Goal: Navigation & Orientation: Find specific page/section

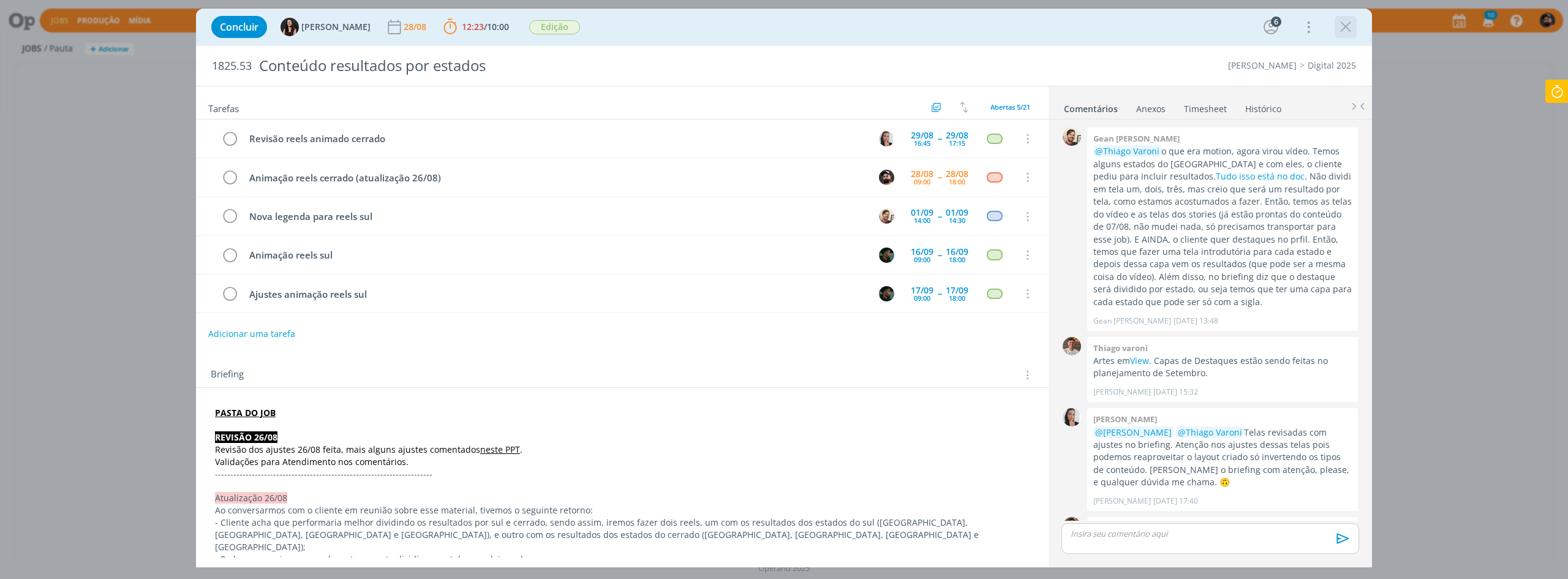
scroll to position [741, 0]
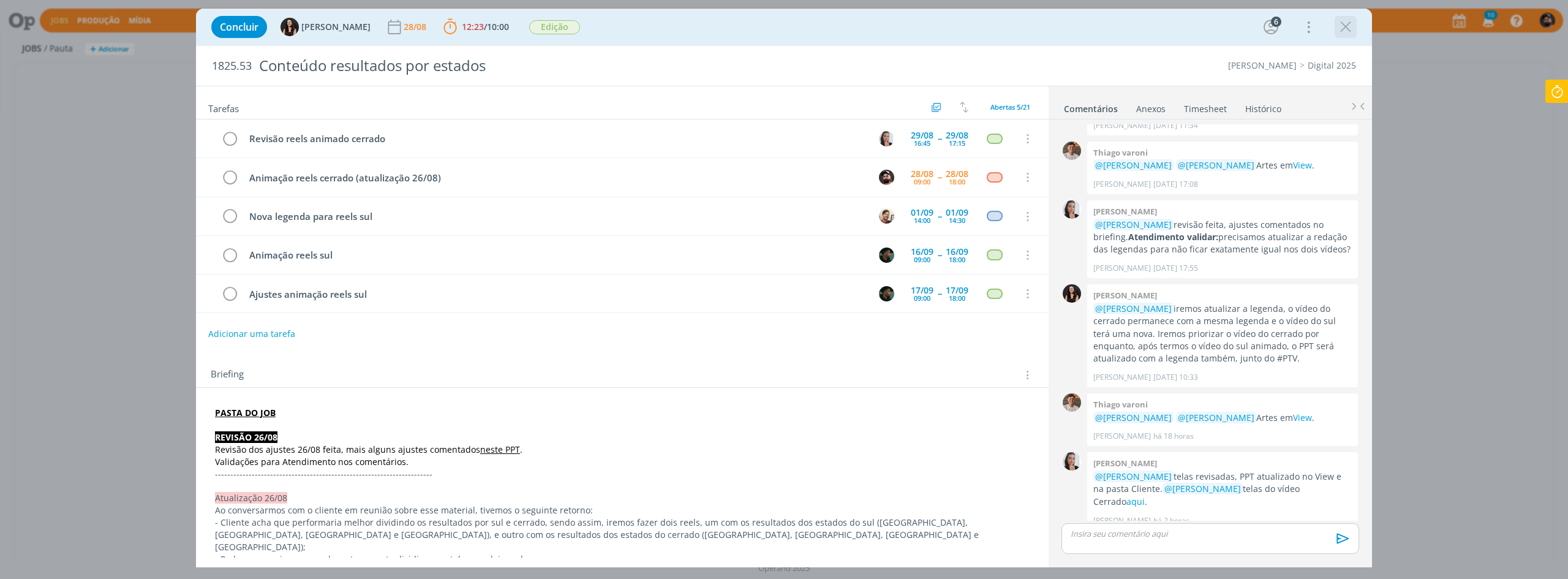
click at [1349, 29] on icon "dialog" at bounding box center [1345, 26] width 18 height 18
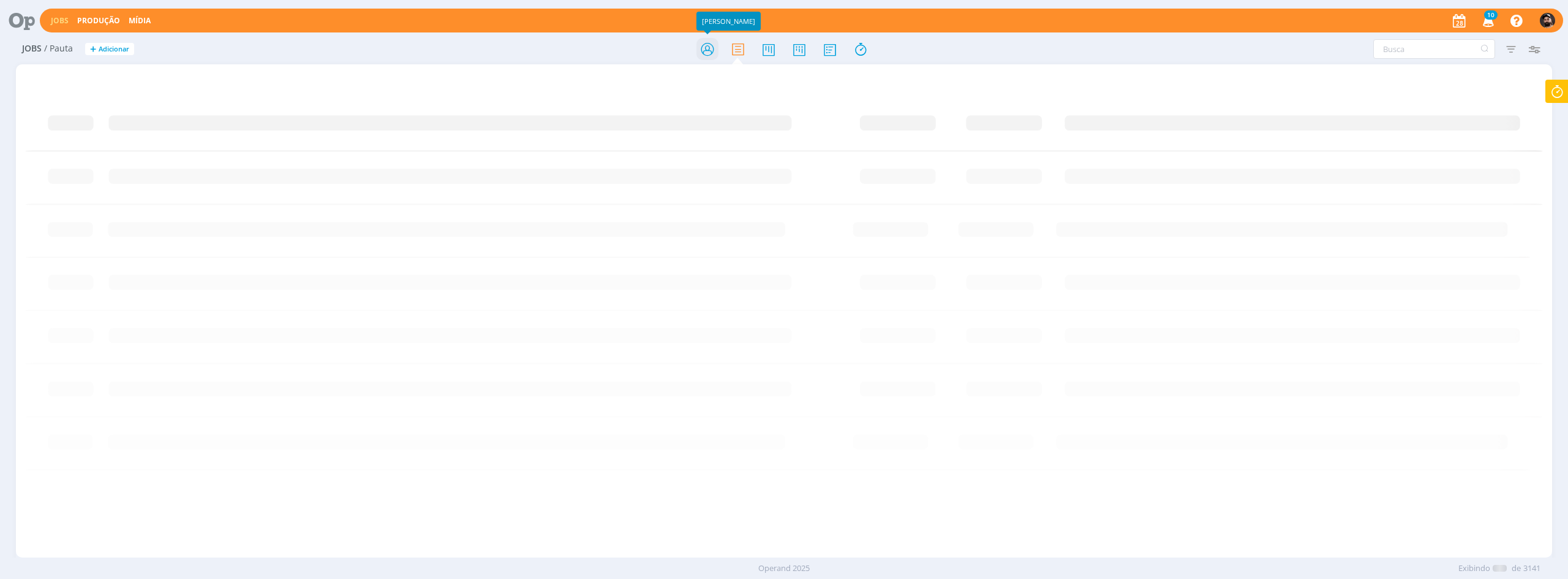
click at [709, 41] on icon at bounding box center [707, 49] width 22 height 24
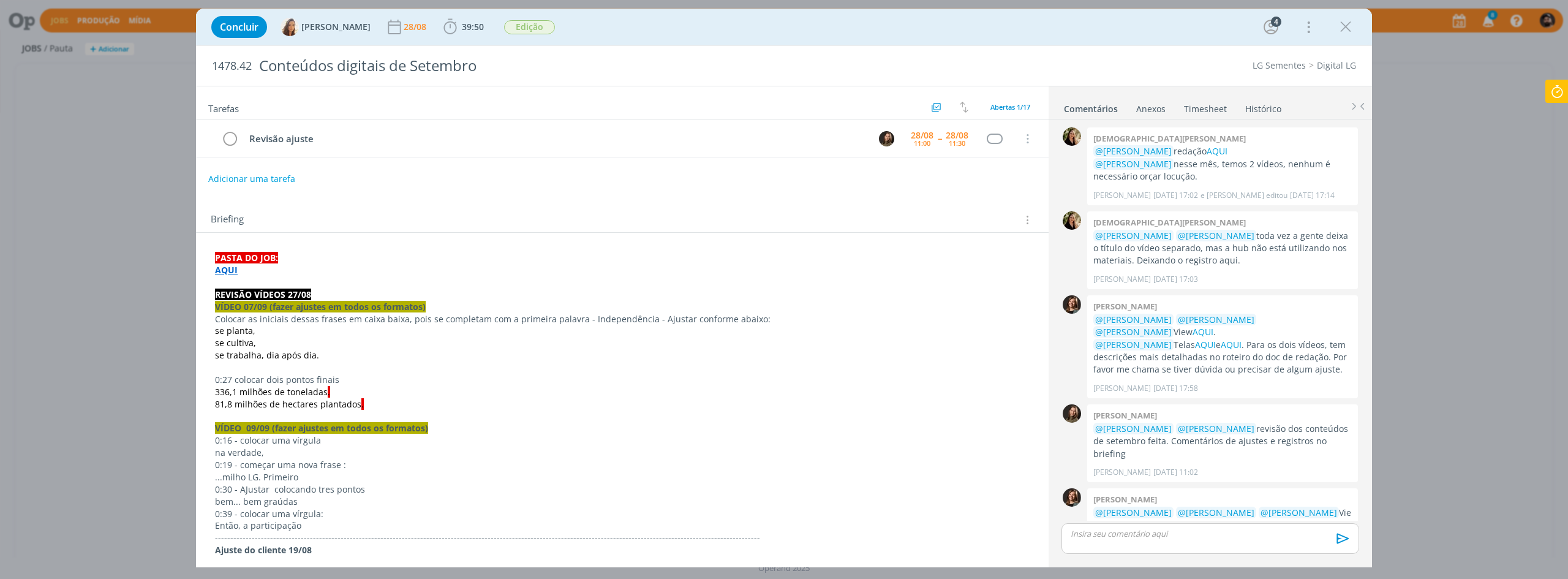
scroll to position [641, 0]
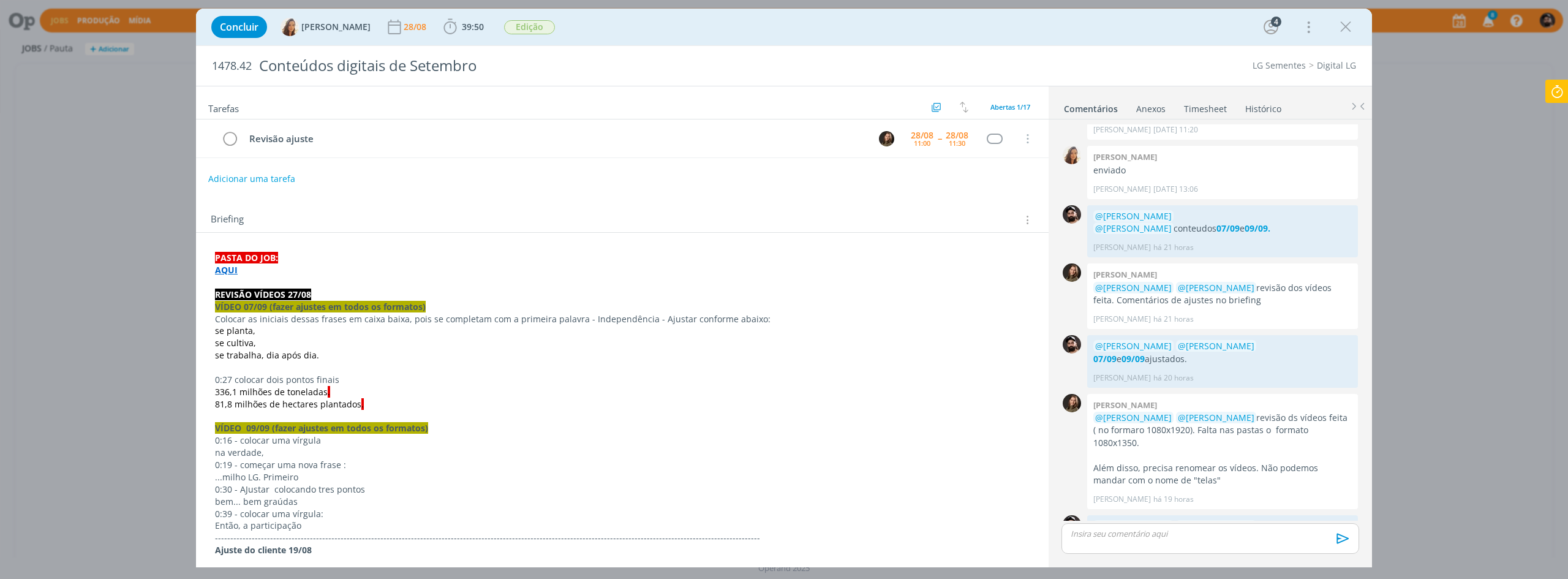
click at [224, 269] on strong "AQUI" at bounding box center [227, 269] width 23 height 11
click at [230, 292] on div "https://sobeae.sharepoint.com/:f:/s/SOBEAE/Er7ydo72vYdChf29ixVreZ8B3YtbCjzRrVYe…" at bounding box center [318, 293] width 225 height 23
click at [254, 290] on link "https://sobeae.sharepoint.com/:f:/s/SOBEAE/Er7ydo72vYdChf29ixVreZ8B3YtbCjzRrVYe…" at bounding box center [295, 293] width 93 height 16
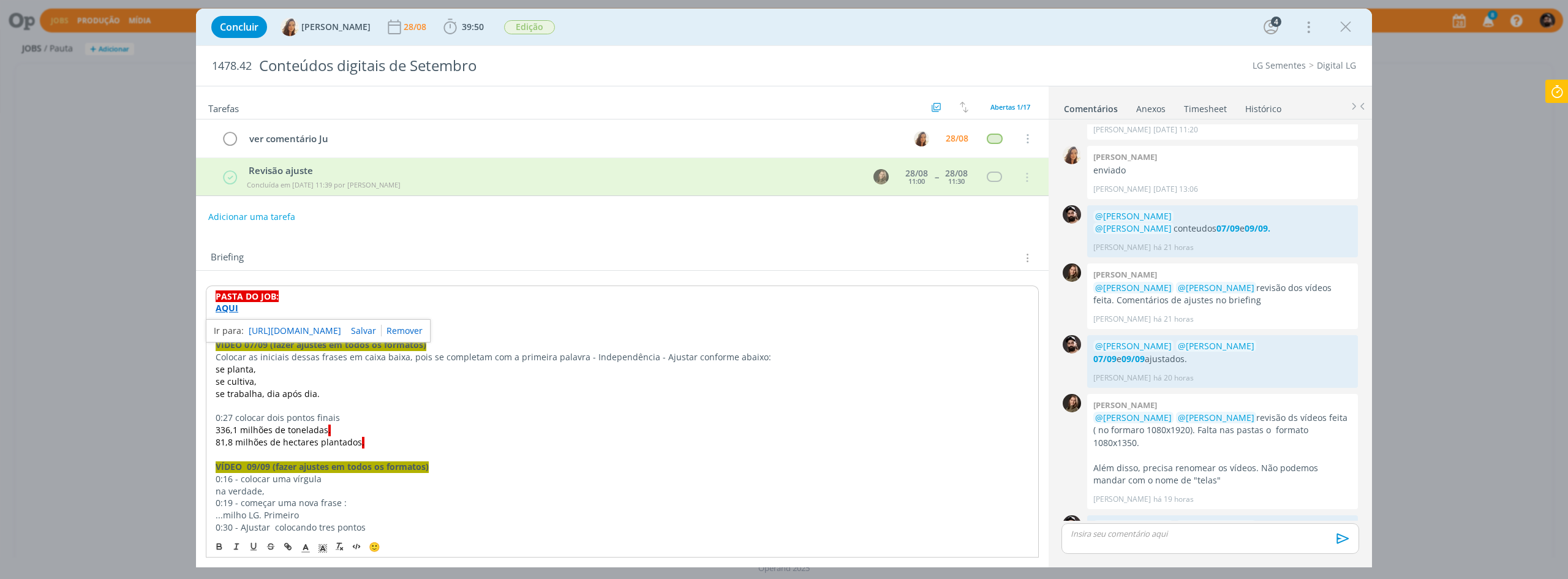
scroll to position [762, 0]
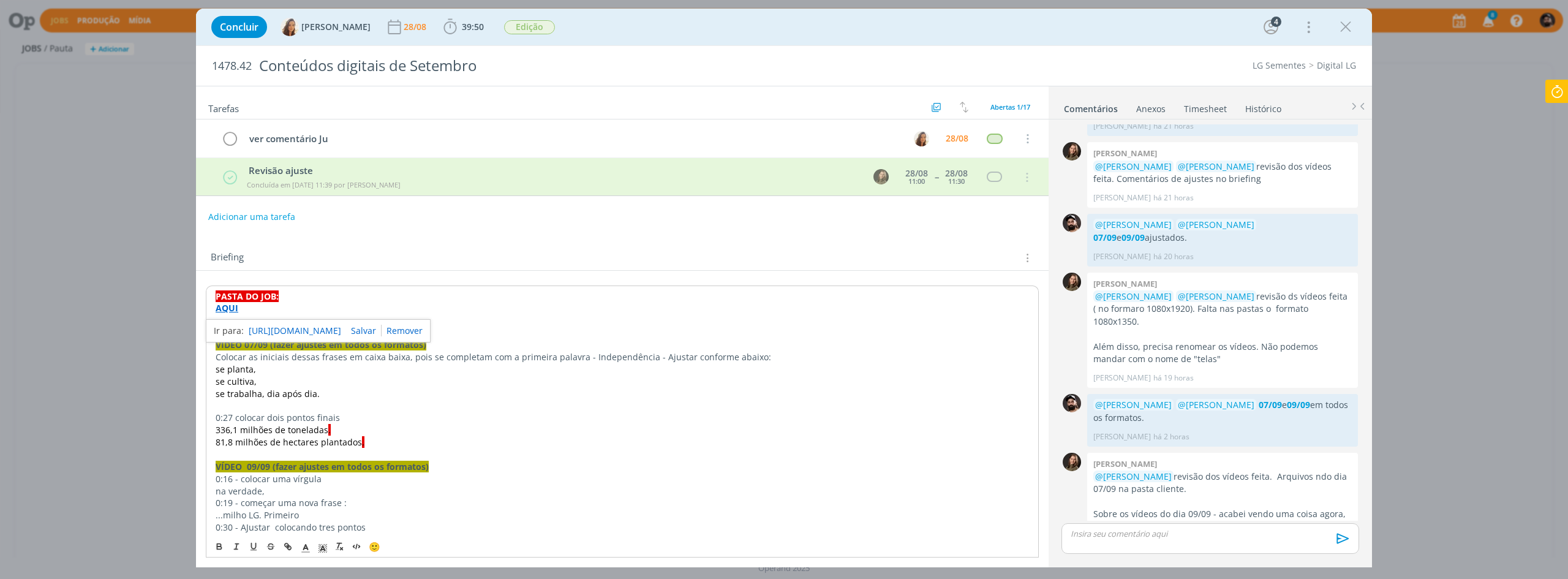
drag, startPoint x: 1342, startPoint y: 28, endPoint x: 1384, endPoint y: 188, distance: 165.4
click at [1341, 28] on icon "dialog" at bounding box center [1345, 26] width 18 height 18
